Goal: Task Accomplishment & Management: Manage account settings

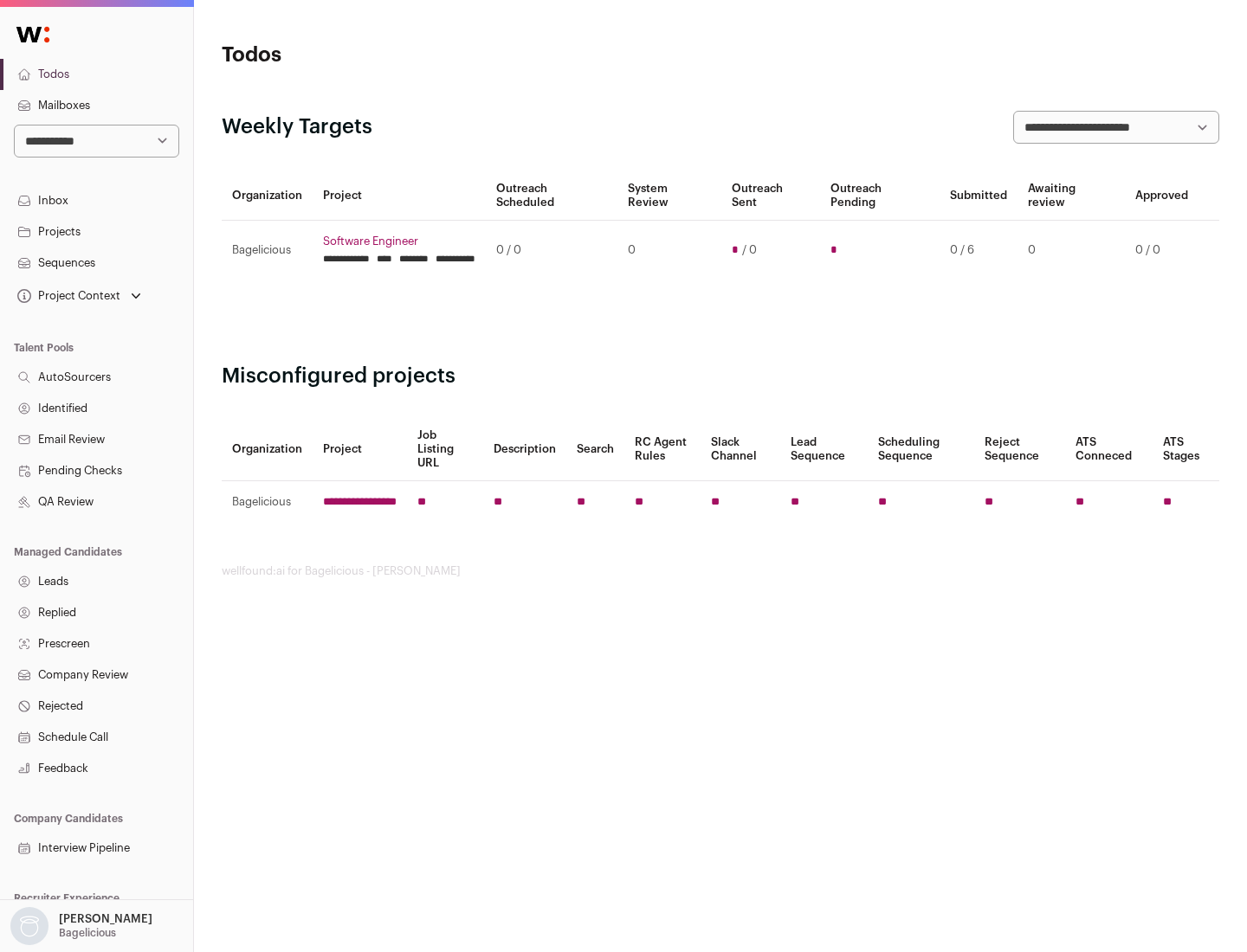
click at [96, 231] on link "Projects" at bounding box center [97, 232] width 193 height 31
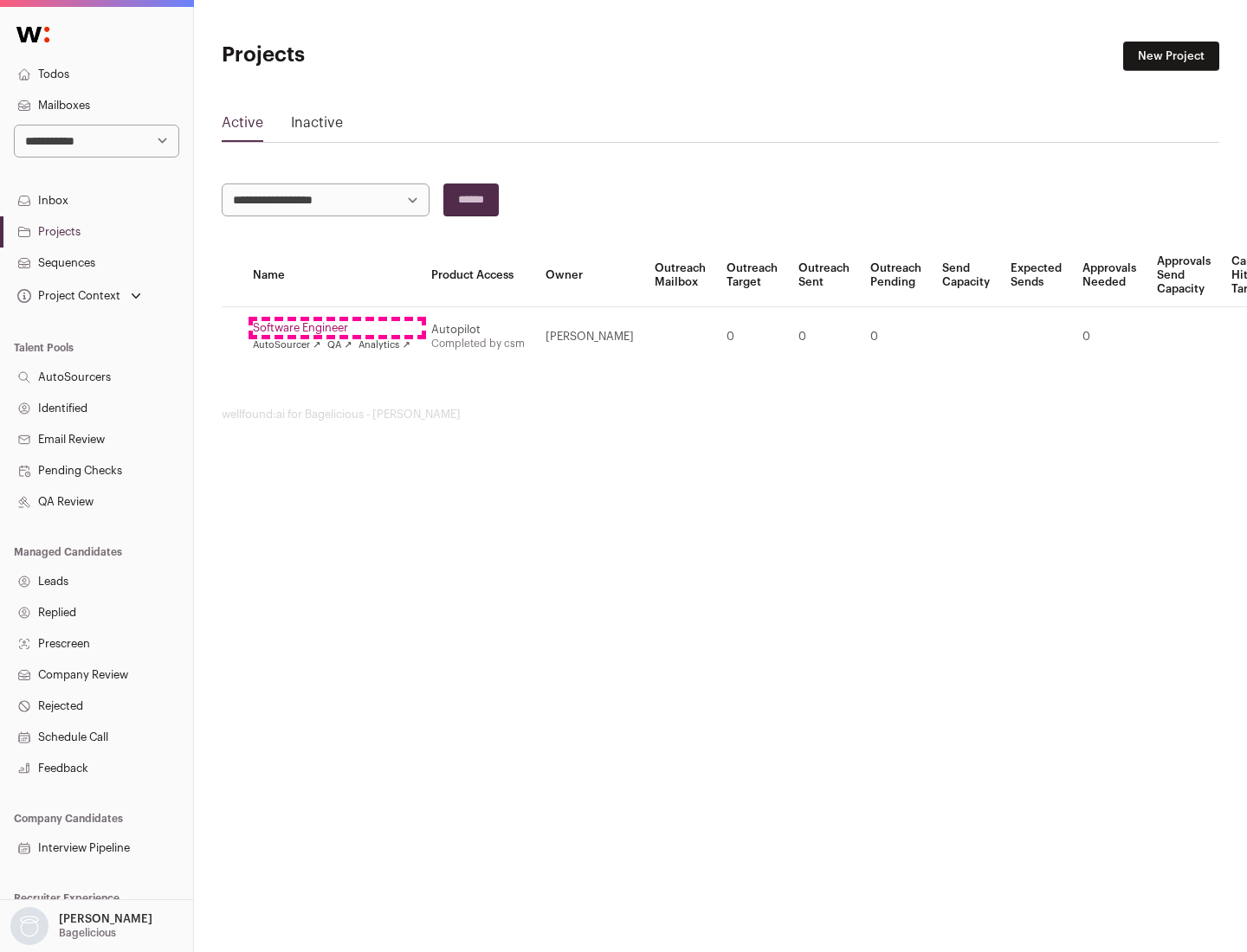
click at [337, 328] on link "Software Engineer" at bounding box center [332, 327] width 158 height 14
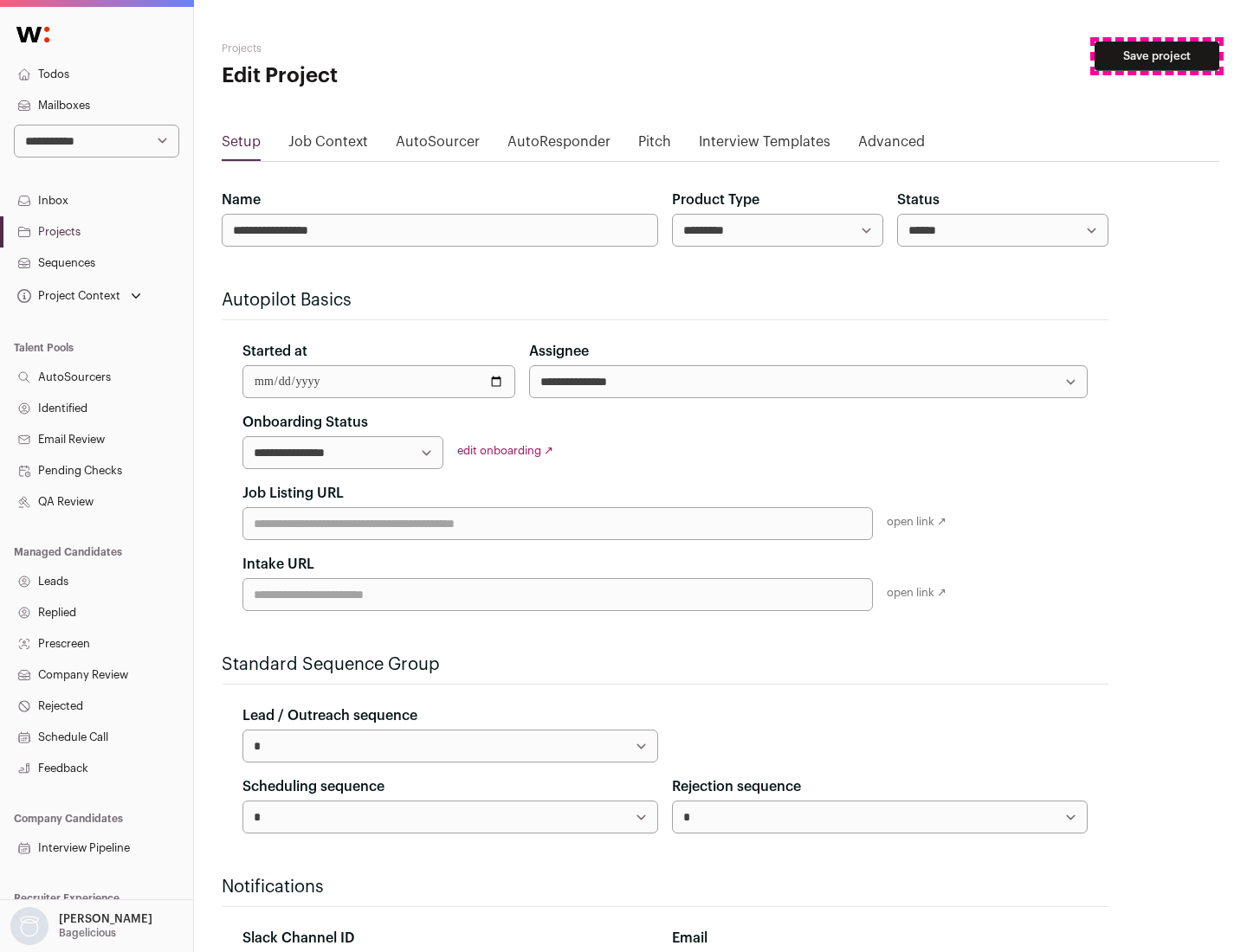
click at [1157, 56] on button "Save project" at bounding box center [1157, 55] width 125 height 29
